Goal: Check status: Check status

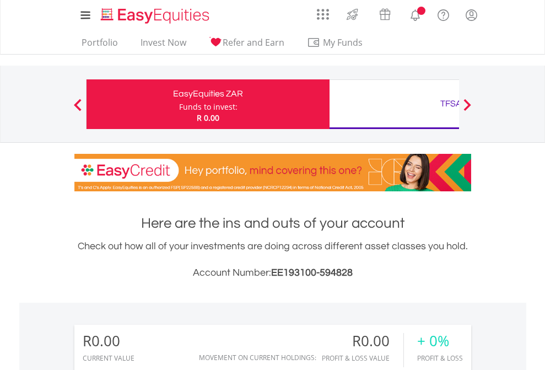
scroll to position [106, 173]
click at [179, 104] on div "Funds to invest:" at bounding box center [208, 106] width 58 height 11
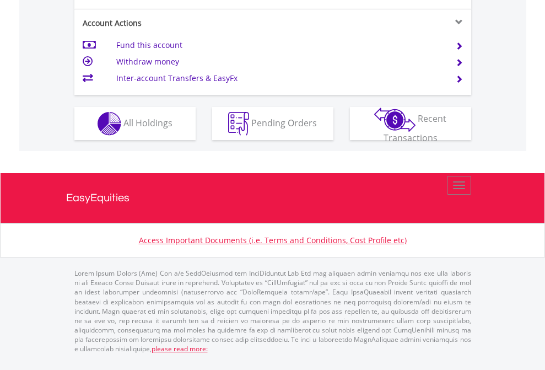
scroll to position [1034, 0]
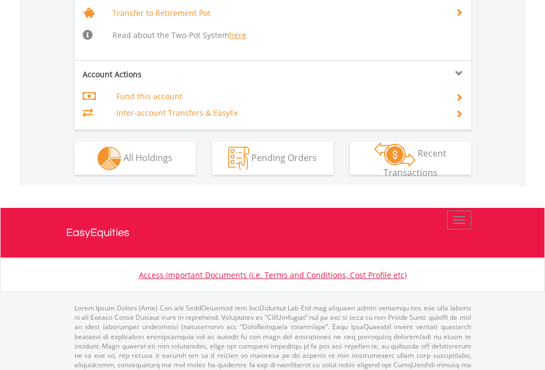
scroll to position [1098, 0]
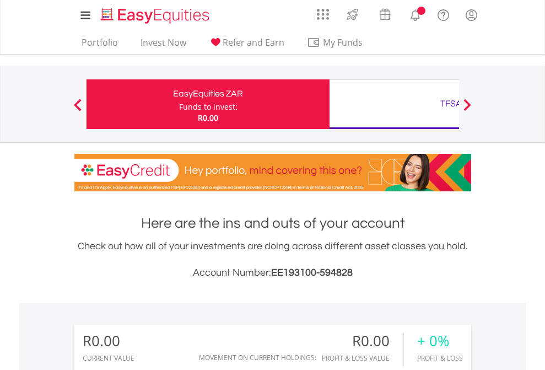
scroll to position [106, 173]
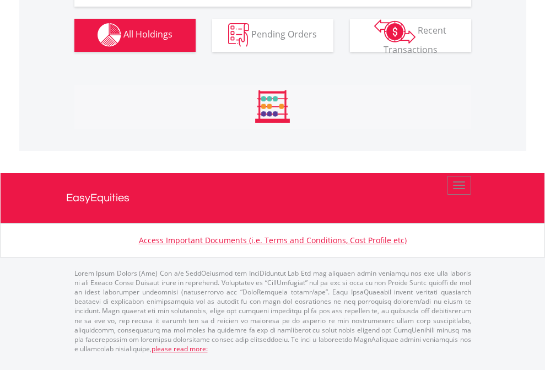
scroll to position [1091, 0]
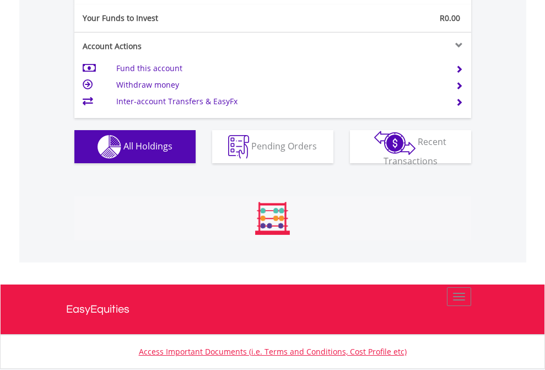
scroll to position [1225, 0]
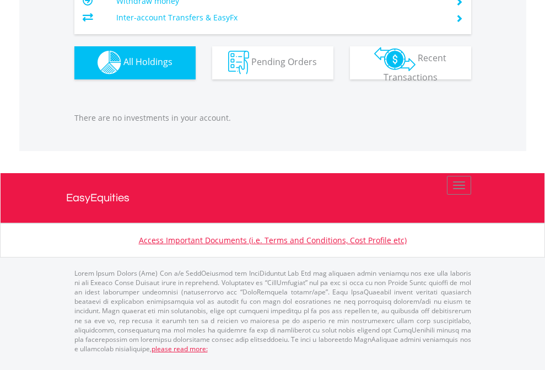
scroll to position [106, 173]
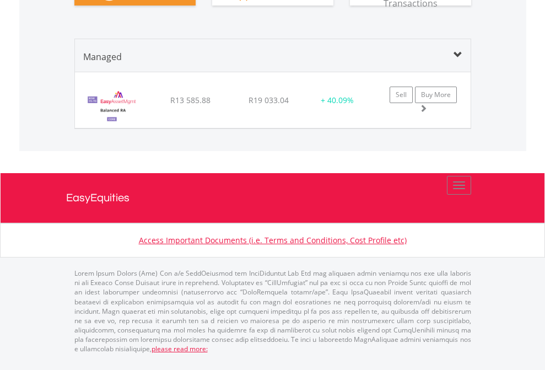
scroll to position [106, 173]
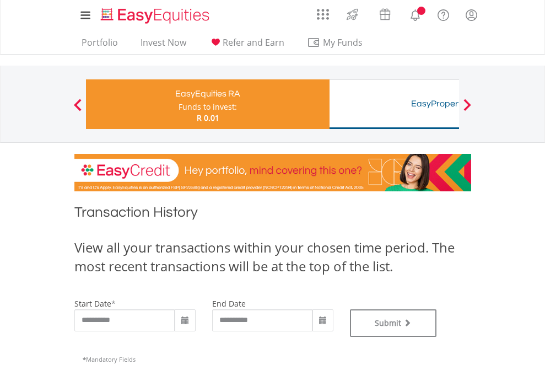
type input "**********"
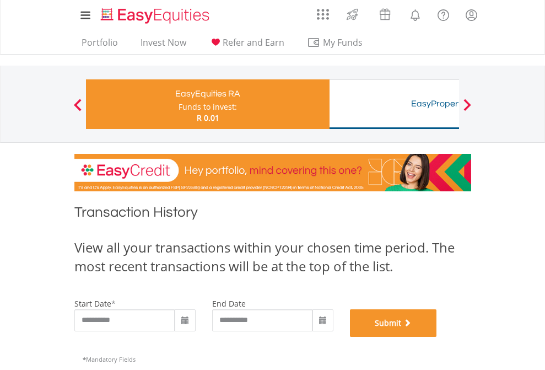
click at [437, 337] on button "Submit" at bounding box center [393, 323] width 87 height 28
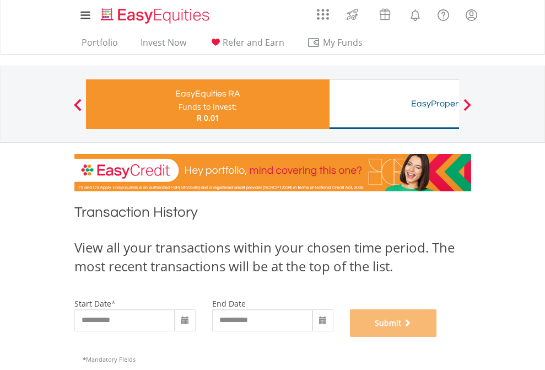
scroll to position [447, 0]
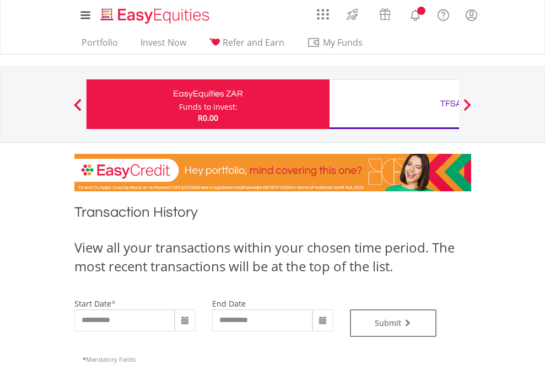
click at [394, 104] on div "TFSA" at bounding box center [451, 103] width 230 height 15
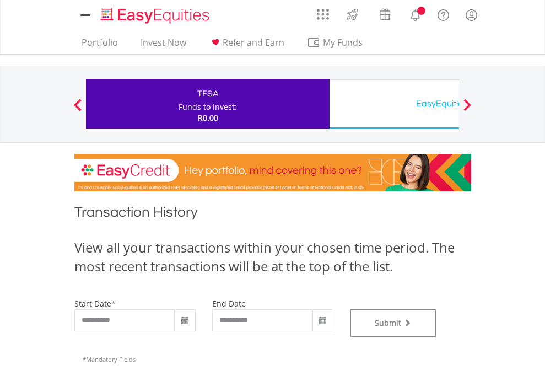
type input "**********"
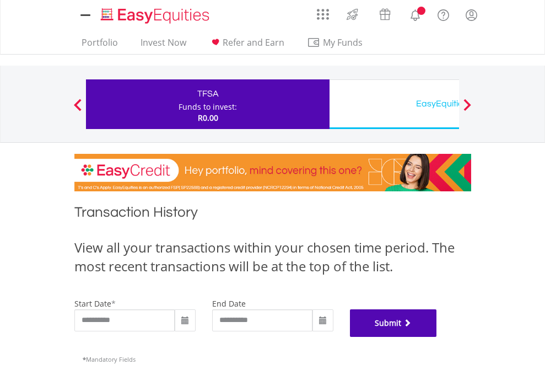
click at [437, 337] on button "Submit" at bounding box center [393, 323] width 87 height 28
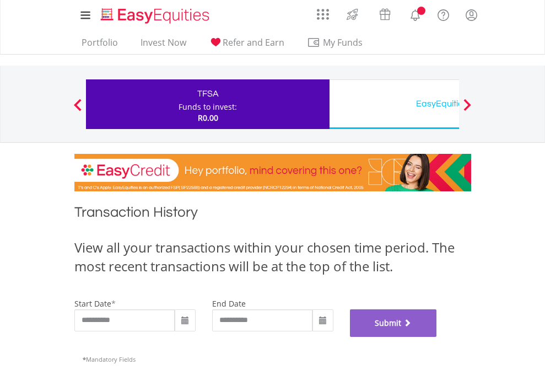
scroll to position [447, 0]
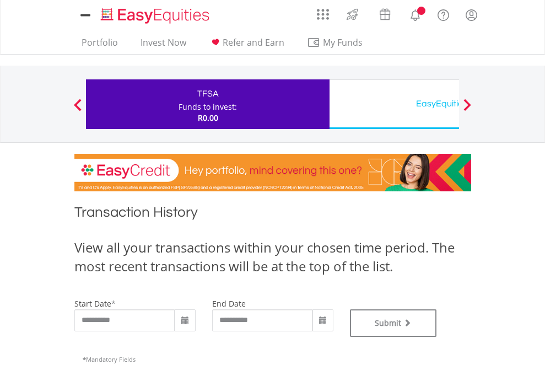
click at [394, 104] on div "EasyEquities USD" at bounding box center [451, 103] width 230 height 15
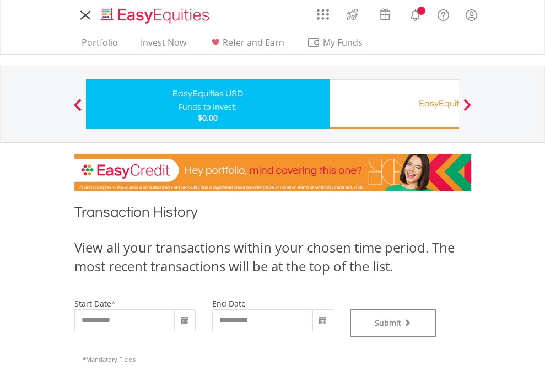
type input "**********"
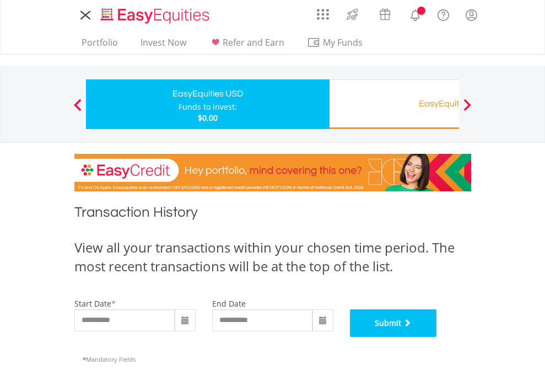
click at [437, 337] on button "Submit" at bounding box center [393, 323] width 87 height 28
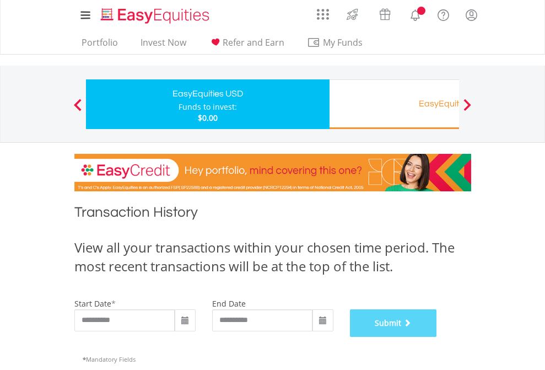
scroll to position [447, 0]
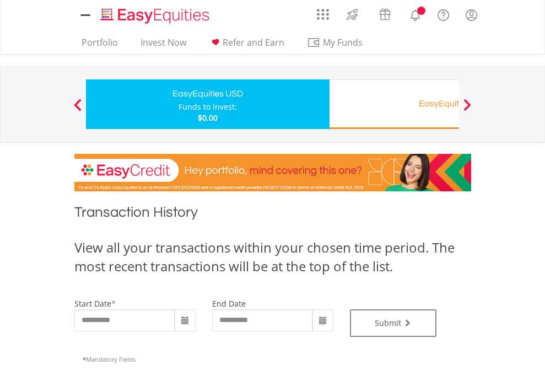
click at [394, 104] on div "EasyEquities RA" at bounding box center [451, 103] width 230 height 15
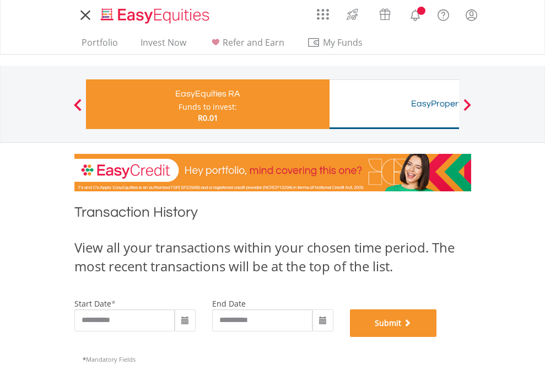
click at [437, 337] on button "Submit" at bounding box center [393, 323] width 87 height 28
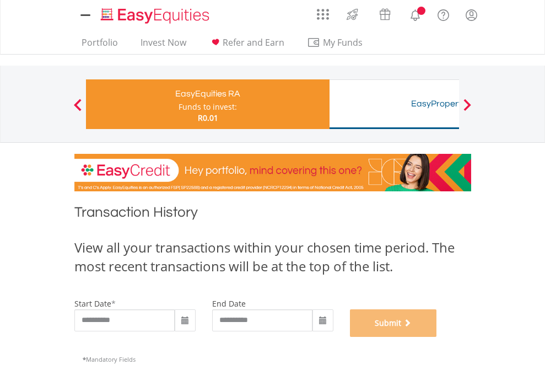
scroll to position [447, 0]
